Goal: Task Accomplishment & Management: Use online tool/utility

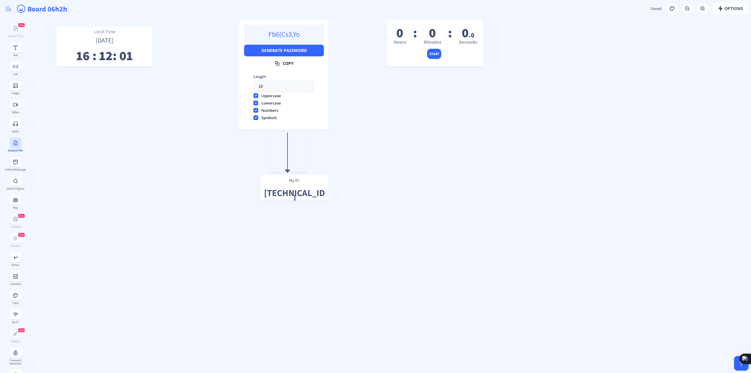
scroll to position [59, 0]
click at [468, 36] on span "0 .0 Seconds" at bounding box center [468, 38] width 18 height 16
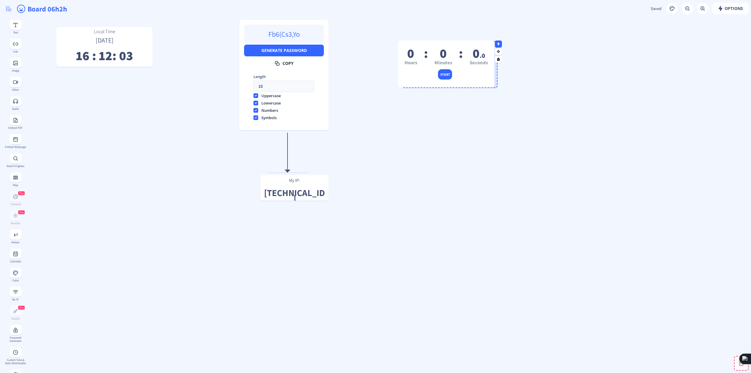
drag, startPoint x: 468, startPoint y: 34, endPoint x: 490, endPoint y: 56, distance: 31.9
click at [484, 57] on span "0 .0" at bounding box center [478, 53] width 13 height 17
click at [500, 59] on rect at bounding box center [502, 59] width 4 height 4
click at [500, 60] on rect at bounding box center [502, 59] width 4 height 4
click at [498, 68] on button at bounding box center [501, 66] width 7 height 7
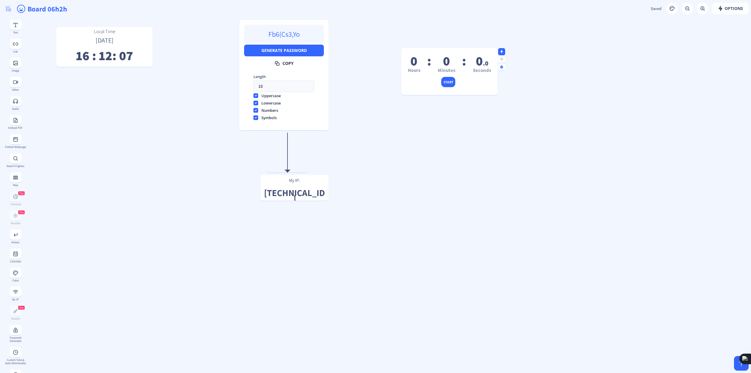
drag, startPoint x: 449, startPoint y: 66, endPoint x: 485, endPoint y: 58, distance: 37.2
click at [485, 58] on span "0 Hours : 0 Minutes : 0 .0 Seconds" at bounding box center [449, 66] width 83 height 16
click at [499, 65] on icon at bounding box center [501, 67] width 4 height 4
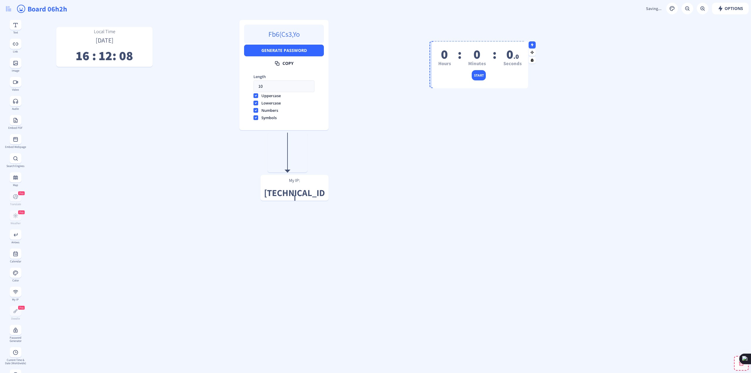
drag, startPoint x: 493, startPoint y: 57, endPoint x: 510, endPoint y: 55, distance: 16.5
click at [508, 55] on span "0 .0" at bounding box center [512, 53] width 13 height 17
drag, startPoint x: 534, startPoint y: 52, endPoint x: 552, endPoint y: 52, distance: 17.9
click at [536, 52] on nb-icon at bounding box center [537, 52] width 6 height 6
drag, startPoint x: 536, startPoint y: 52, endPoint x: 514, endPoint y: 52, distance: 21.7
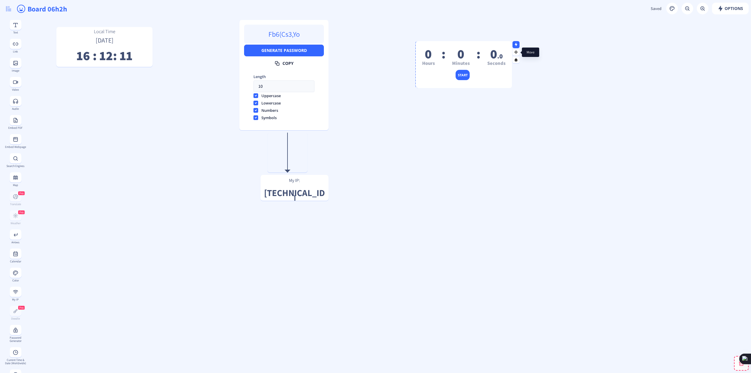
click at [514, 52] on rect at bounding box center [516, 52] width 4 height 4
drag, startPoint x: 286, startPoint y: 189, endPoint x: 259, endPoint y: 199, distance: 28.9
click at [258, 198] on p "[TECHNICAL_ID]" at bounding box center [271, 196] width 63 height 5
click at [515, 44] on icon at bounding box center [515, 45] width 3 height 4
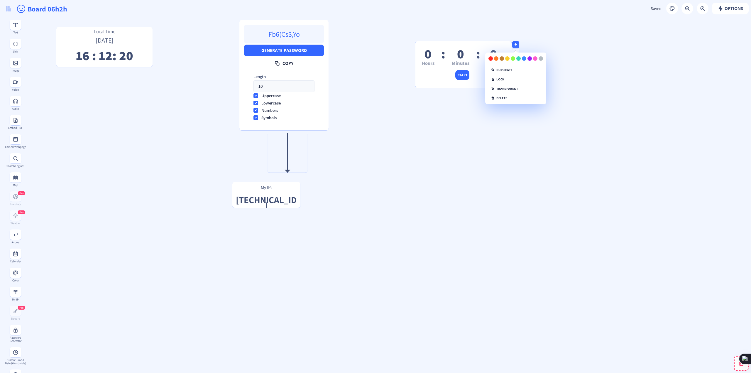
click at [445, 53] on span ":" at bounding box center [443, 59] width 4 height 16
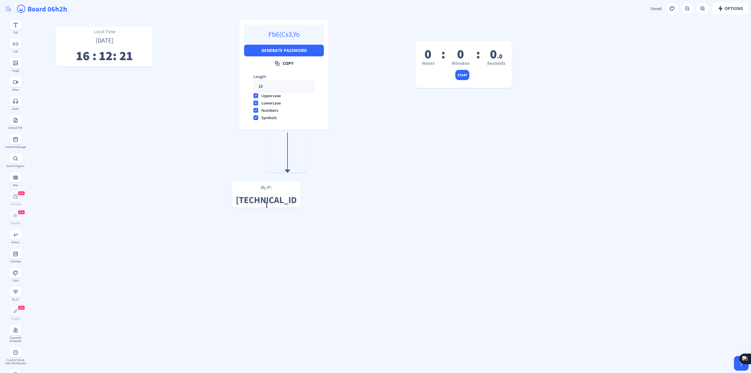
scroll to position [125, 0]
click at [10, 318] on button at bounding box center [16, 317] width 12 height 10
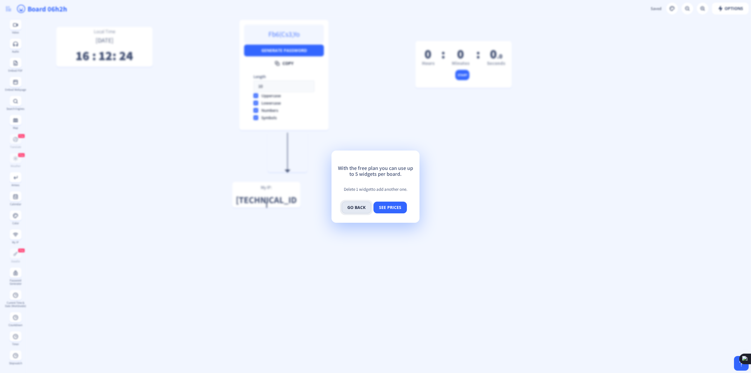
click at [355, 210] on button "go back" at bounding box center [356, 207] width 29 height 12
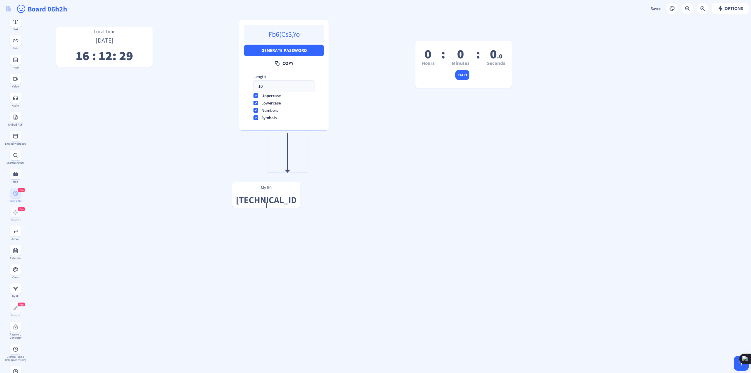
scroll to position [0, 0]
